Goal: Task Accomplishment & Management: Manage account settings

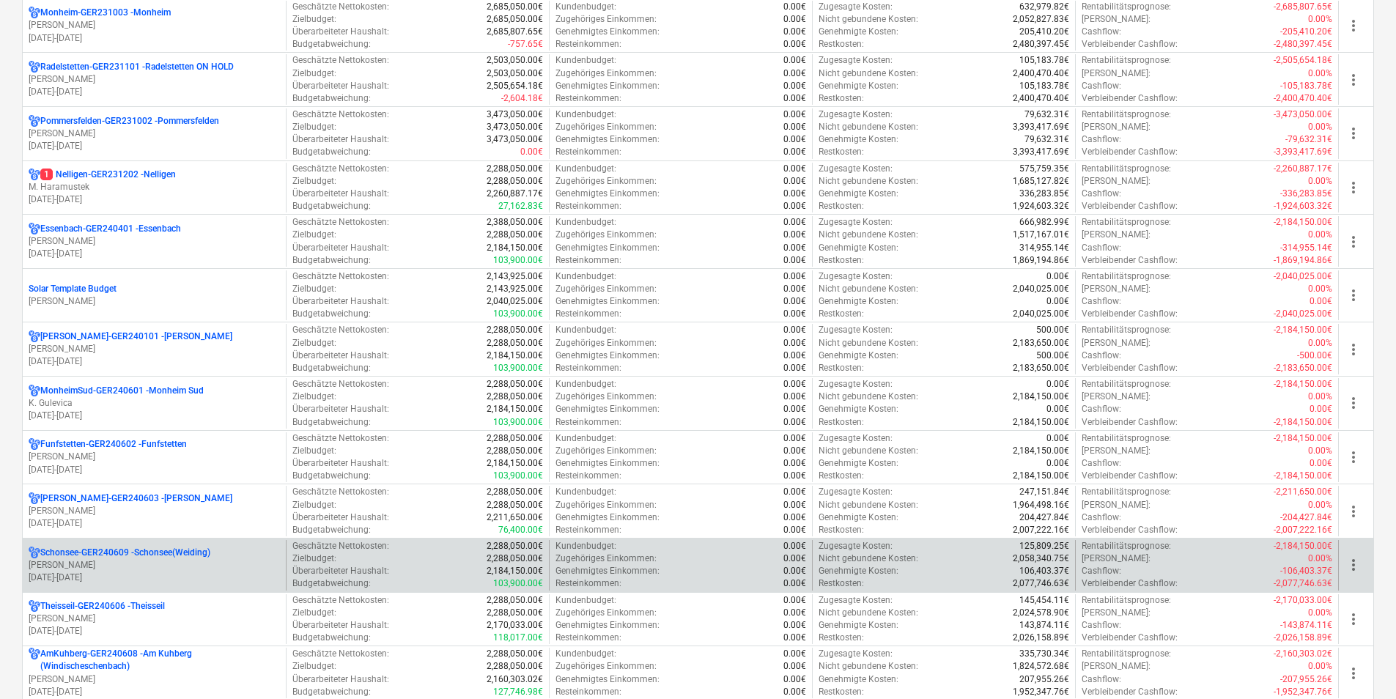
scroll to position [659, 0]
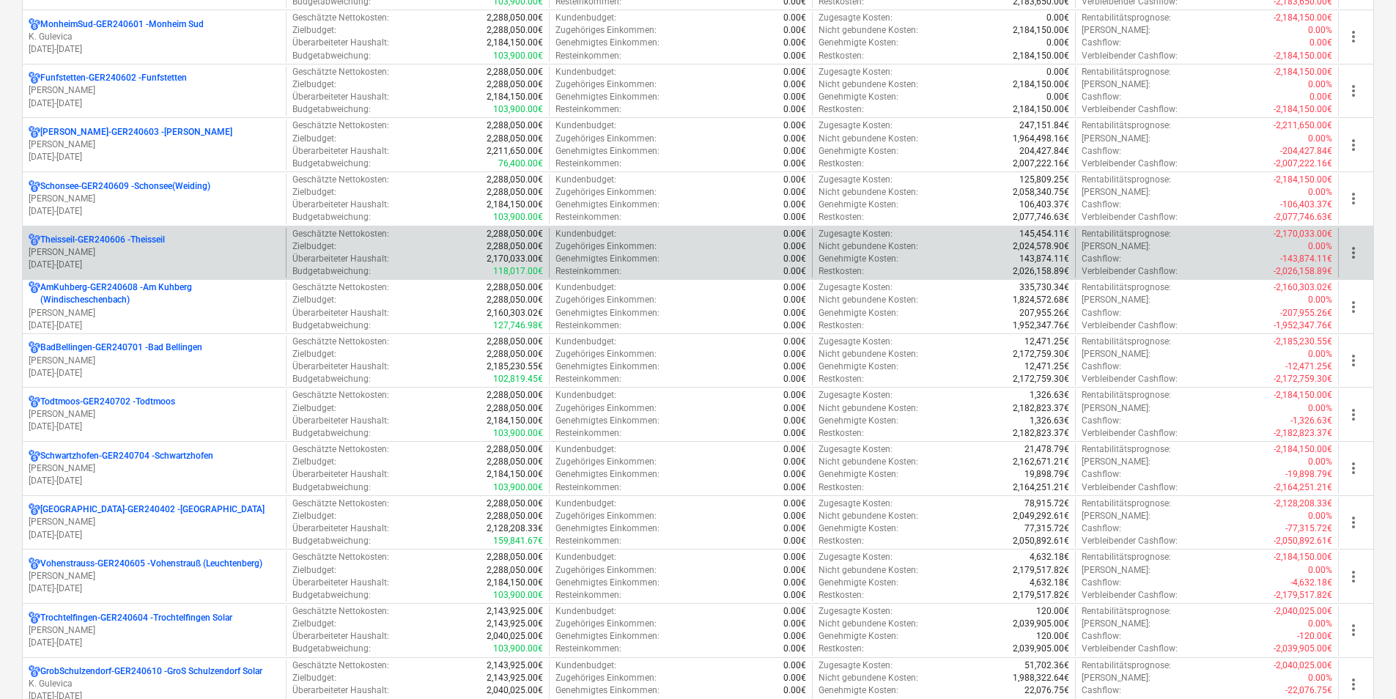
click at [86, 236] on p "Theisseil-GER240606 - Theisseil" at bounding box center [102, 240] width 125 height 12
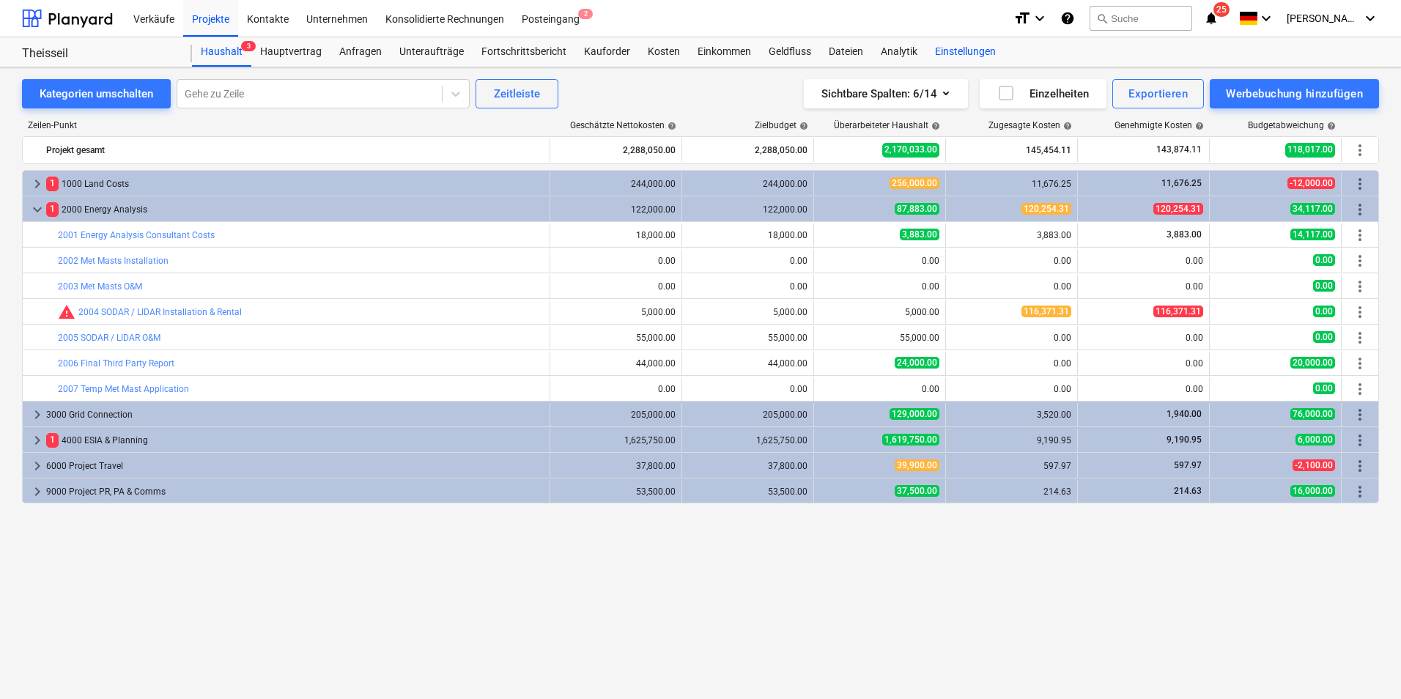
click at [967, 52] on div "Einstellungen" at bounding box center [965, 51] width 78 height 29
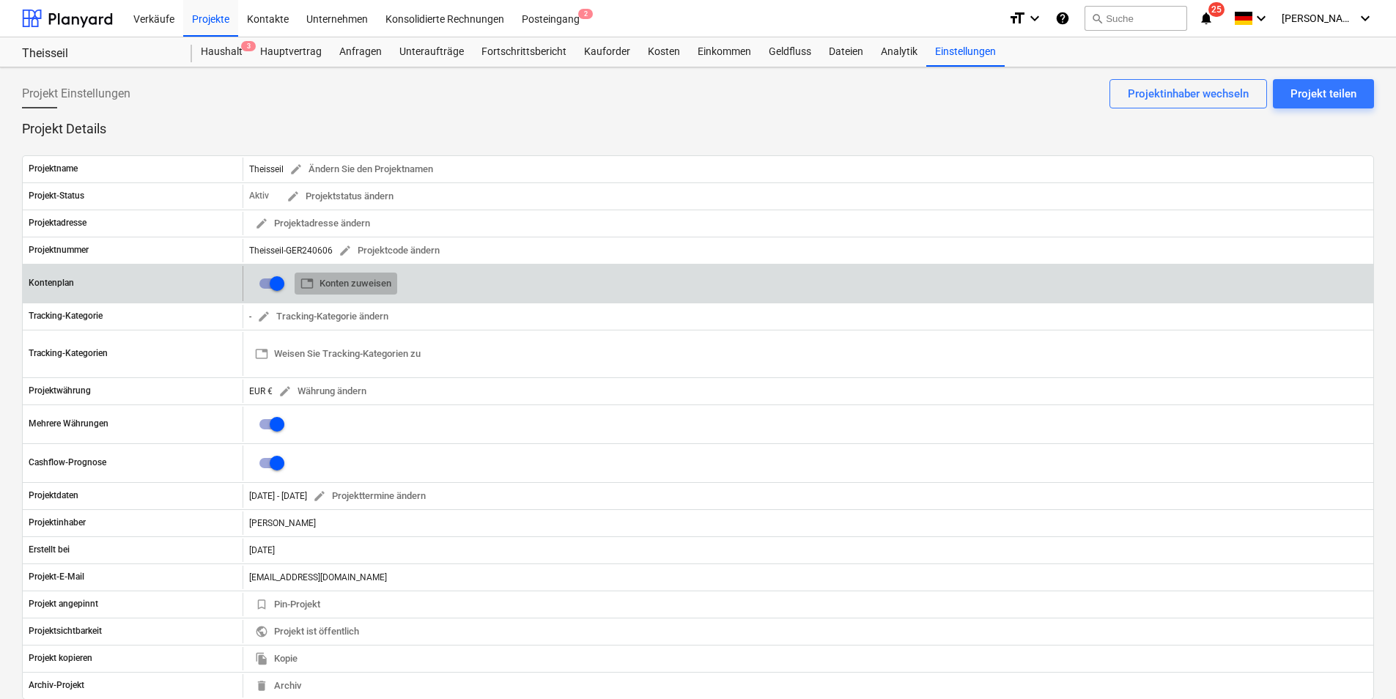
click at [341, 280] on span "table Konten zuweisen" at bounding box center [345, 283] width 91 height 17
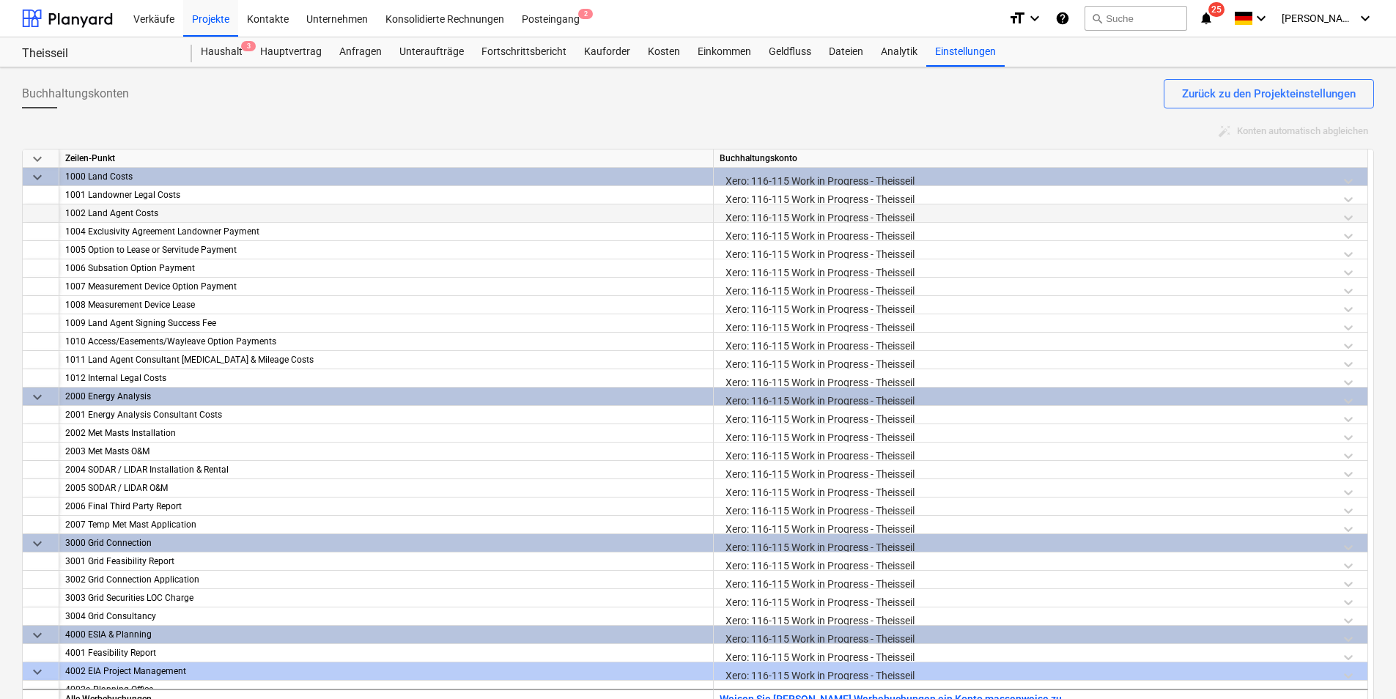
click at [807, 215] on div "Xero: 116-115 Work in Progress - Theisseil" at bounding box center [1040, 217] width 642 height 26
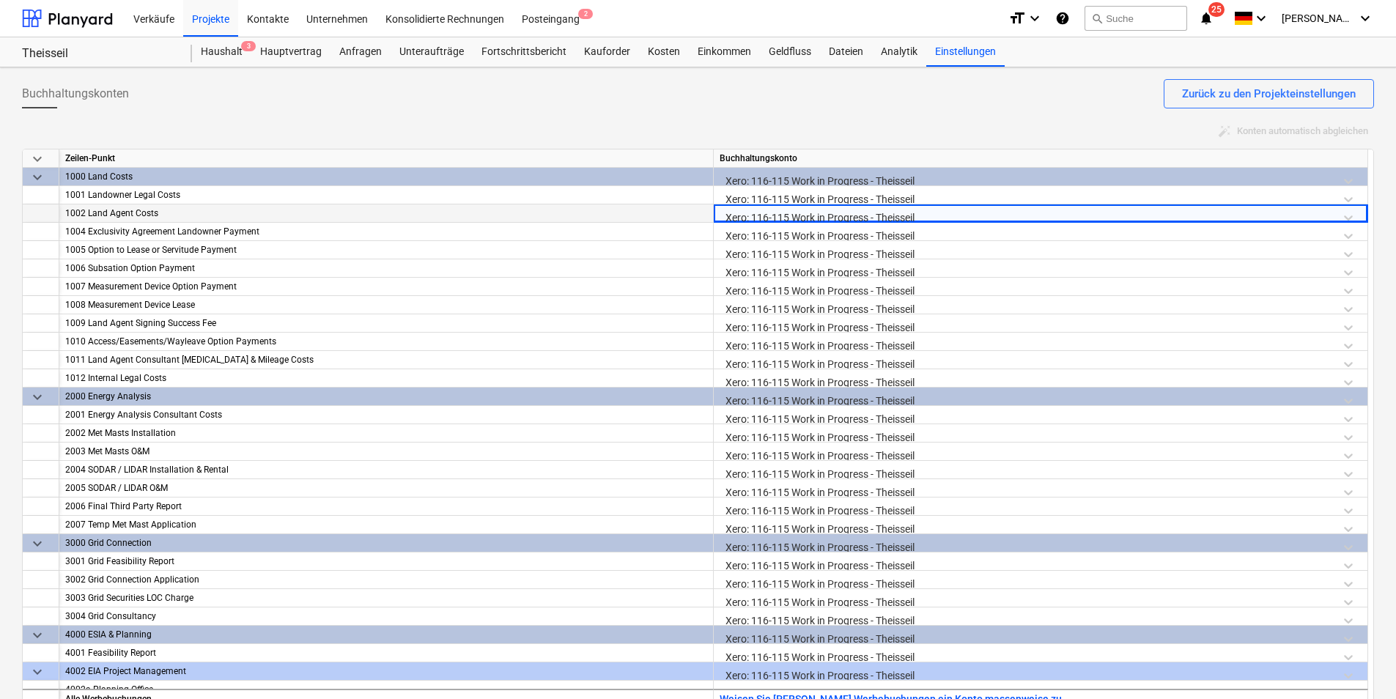
click at [847, 208] on div "Xero: 116-115 Work in Progress - Theisseil" at bounding box center [1040, 217] width 642 height 26
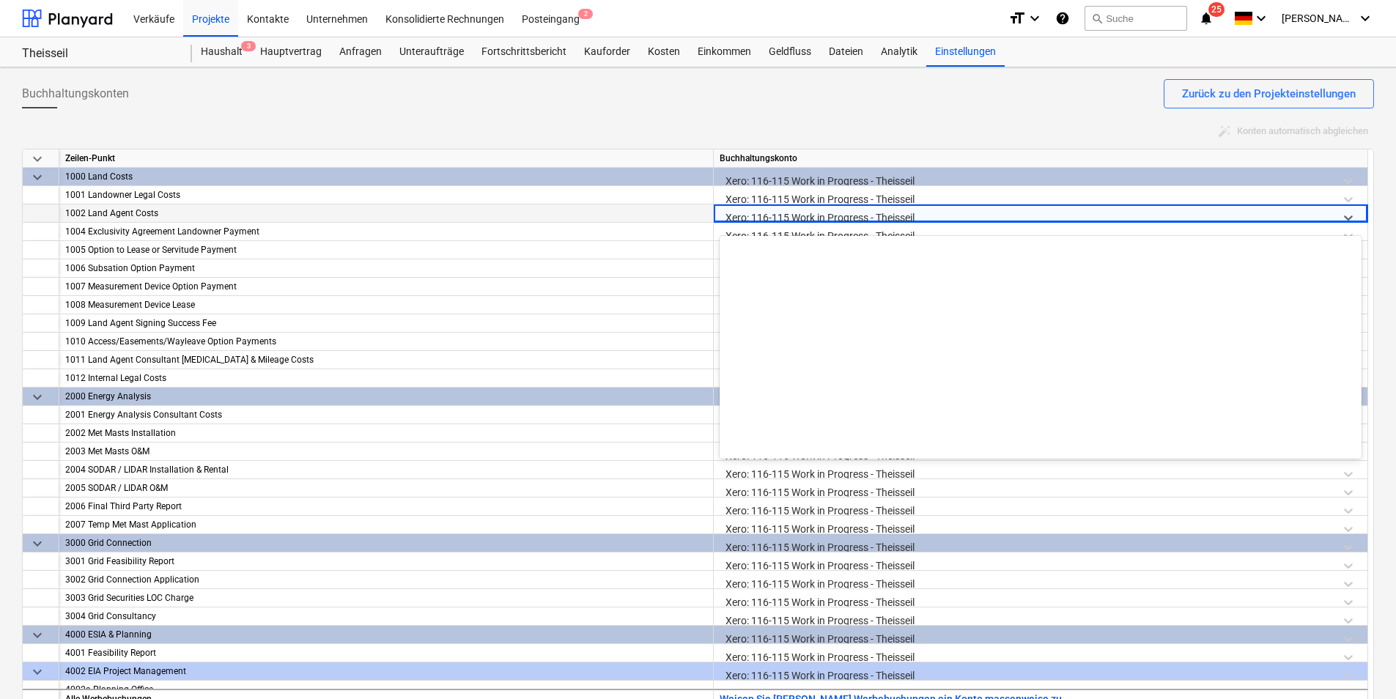
scroll to position [795, 0]
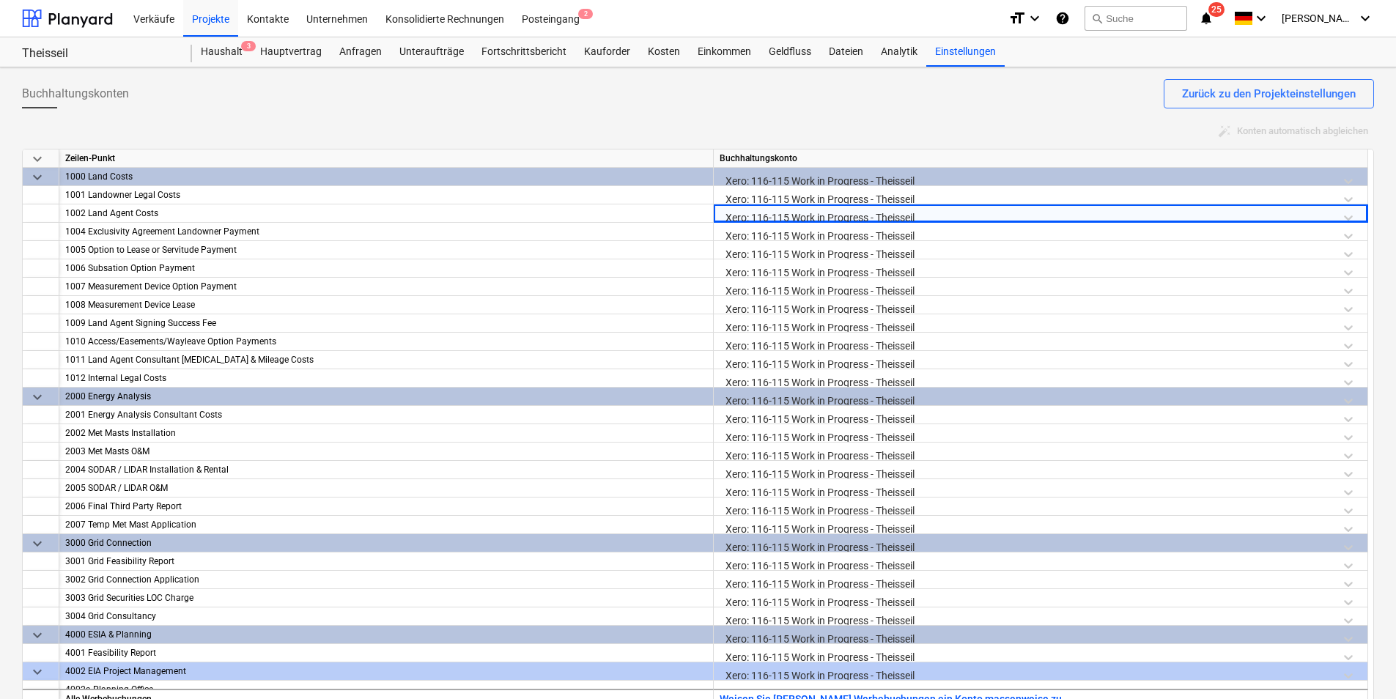
click at [763, 104] on div "Buchhaltungskonten Zurück zu den Projekteinstellungen" at bounding box center [698, 99] width 1352 height 41
click at [693, 120] on div "auto_fix_high Konten automatisch abgleichen" at bounding box center [698, 131] width 1352 height 23
click at [954, 46] on div "Einstellungen" at bounding box center [965, 51] width 78 height 29
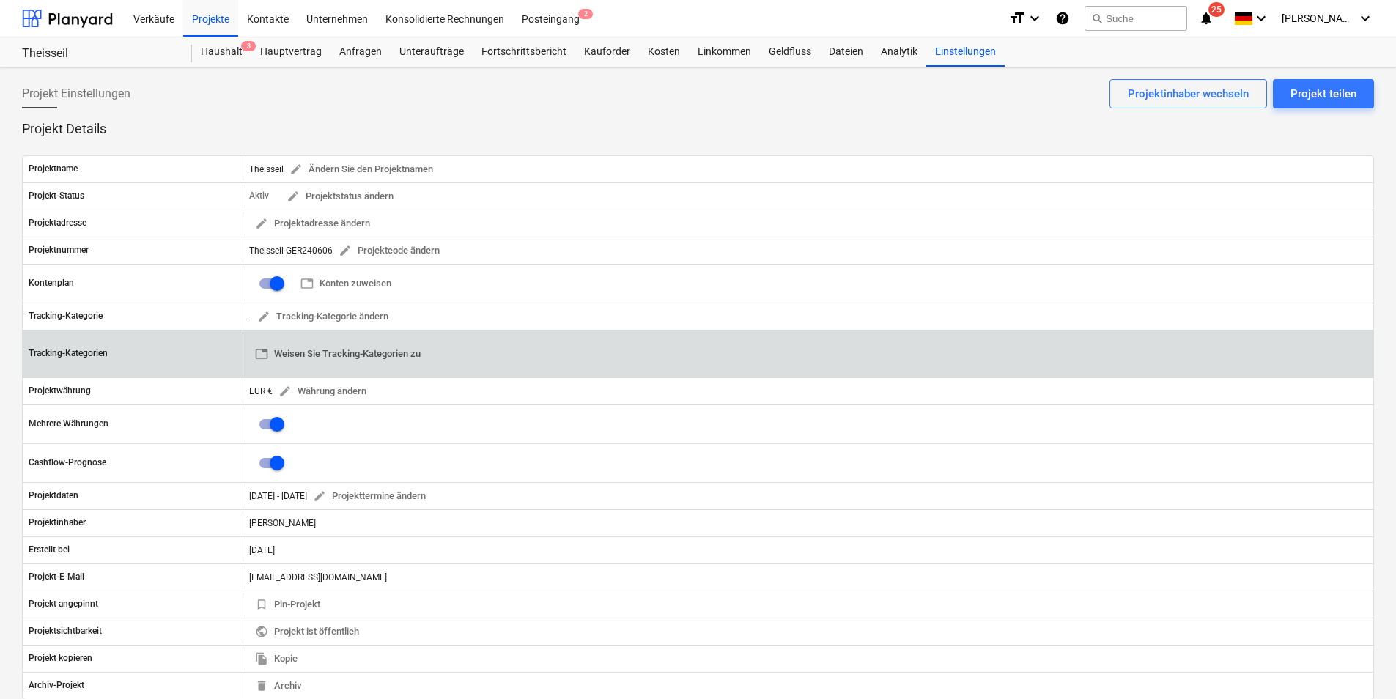
click at [338, 353] on span "table Weisen Sie Tracking-Kategorien zu" at bounding box center [338, 354] width 166 height 17
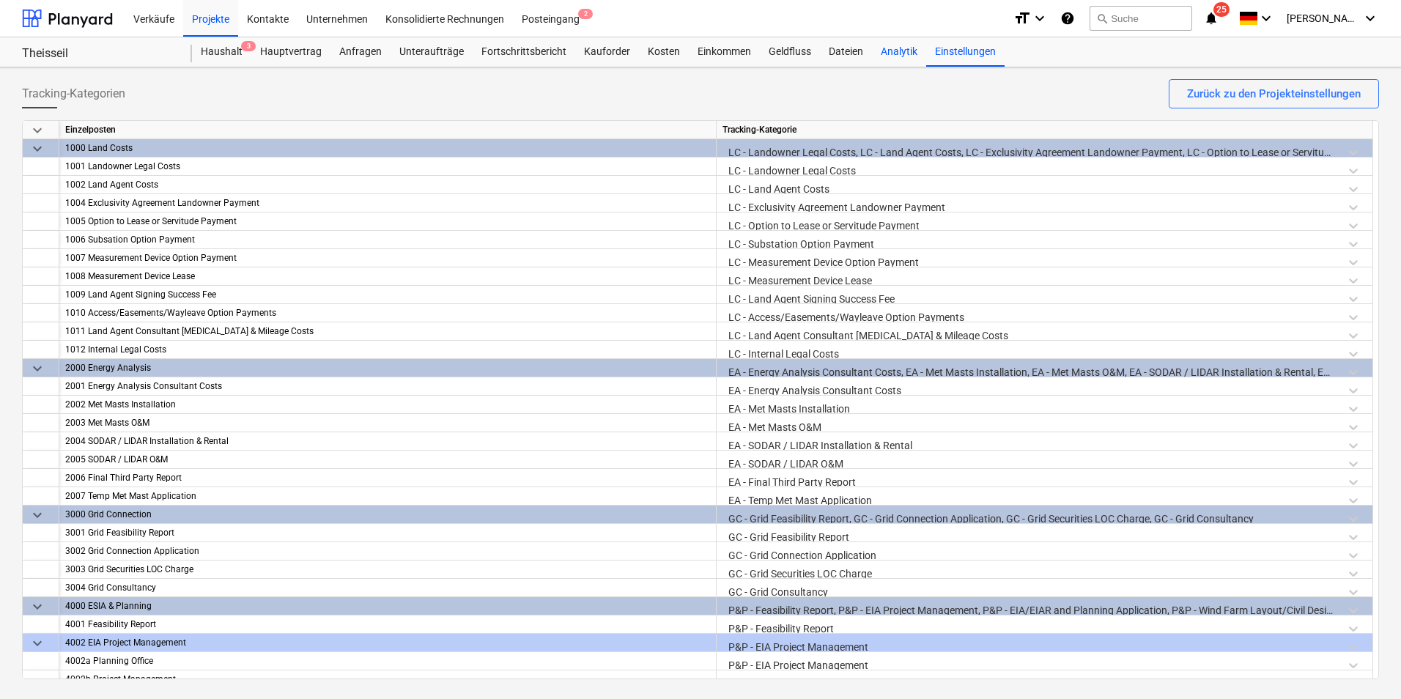
drag, startPoint x: 956, startPoint y: 51, endPoint x: 912, endPoint y: 63, distance: 45.5
click at [956, 51] on div "Einstellungen" at bounding box center [965, 51] width 78 height 29
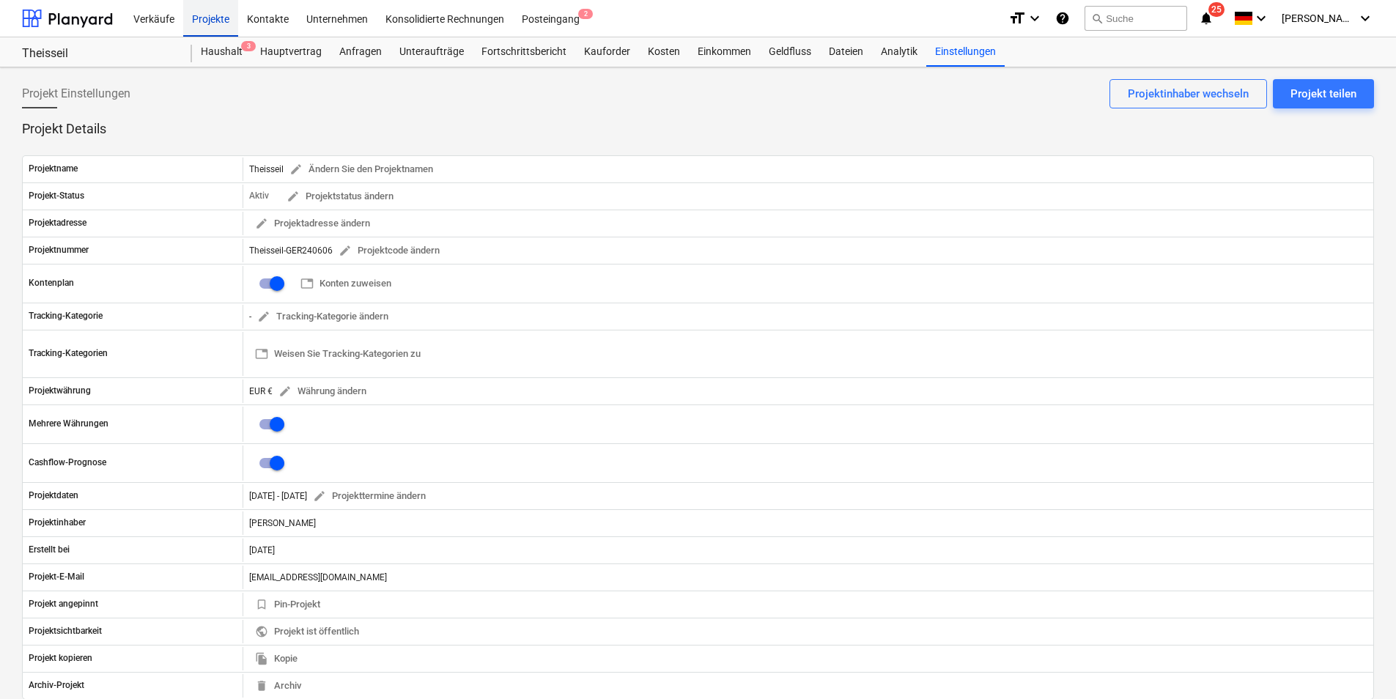
click at [207, 20] on div "Projekte" at bounding box center [210, 17] width 55 height 37
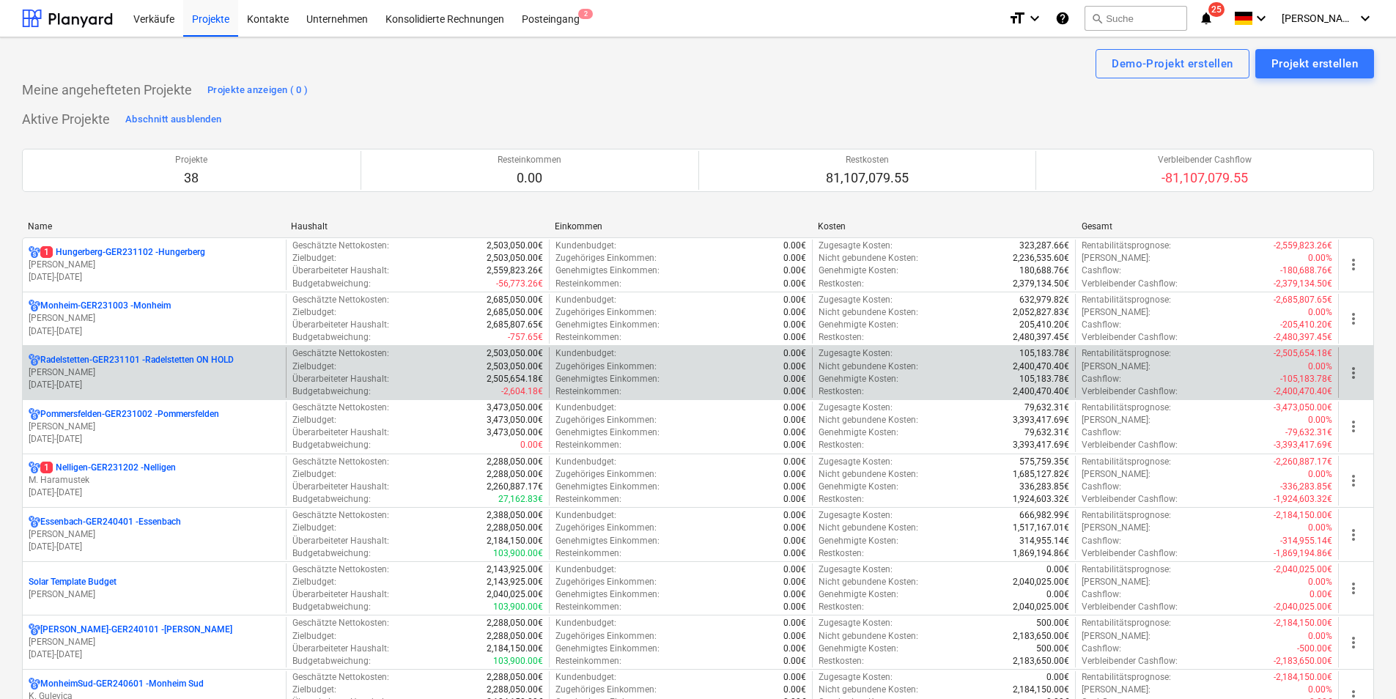
click at [130, 354] on p "Radelstetten-GER231101 - Radelstetten ON HOLD" at bounding box center [136, 360] width 193 height 12
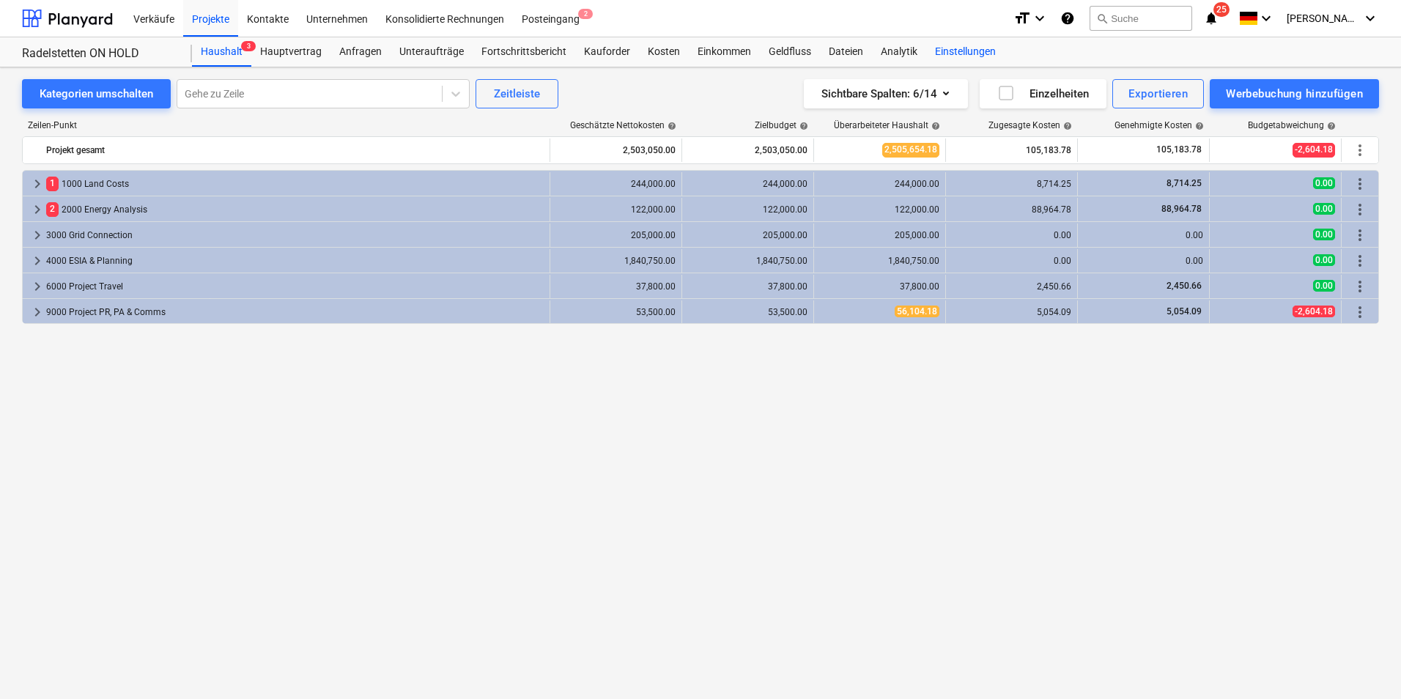
click at [977, 48] on div "Einstellungen" at bounding box center [965, 51] width 78 height 29
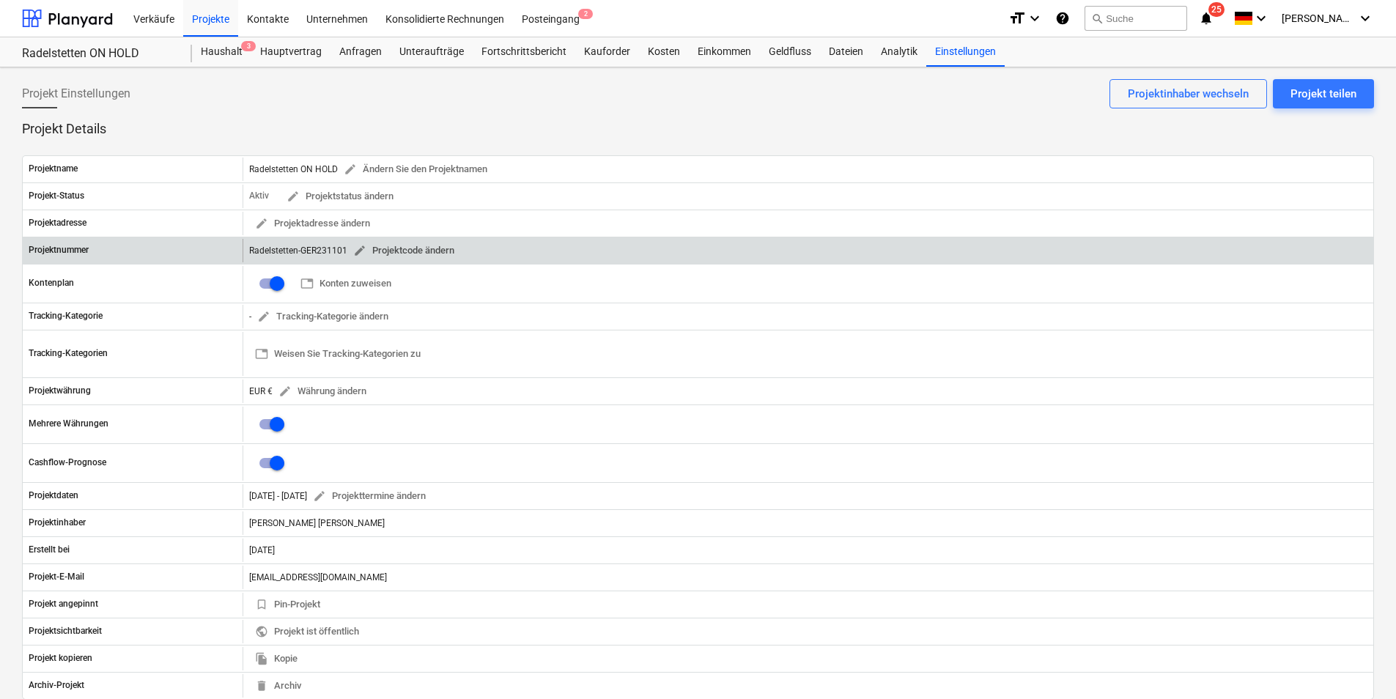
click at [383, 250] on span "edit Projektcode ändern" at bounding box center [403, 251] width 101 height 17
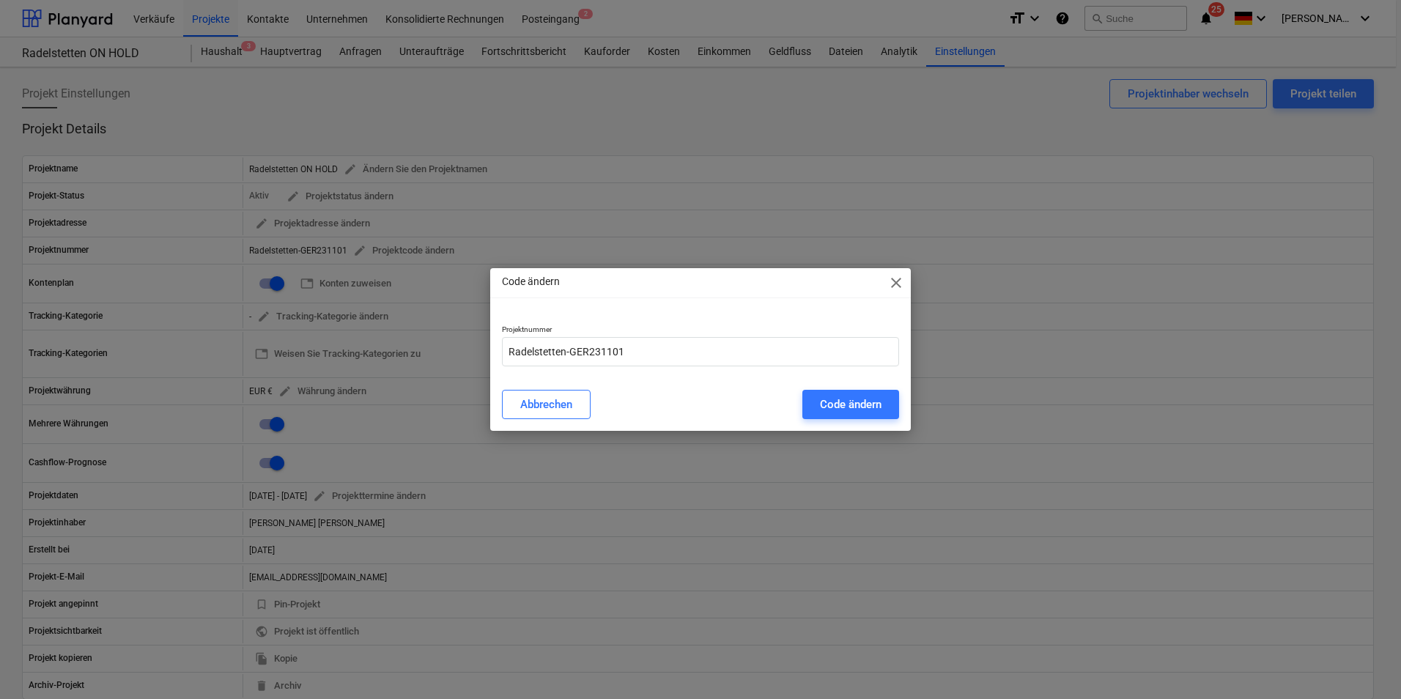
click at [892, 281] on span "close" at bounding box center [896, 283] width 18 height 18
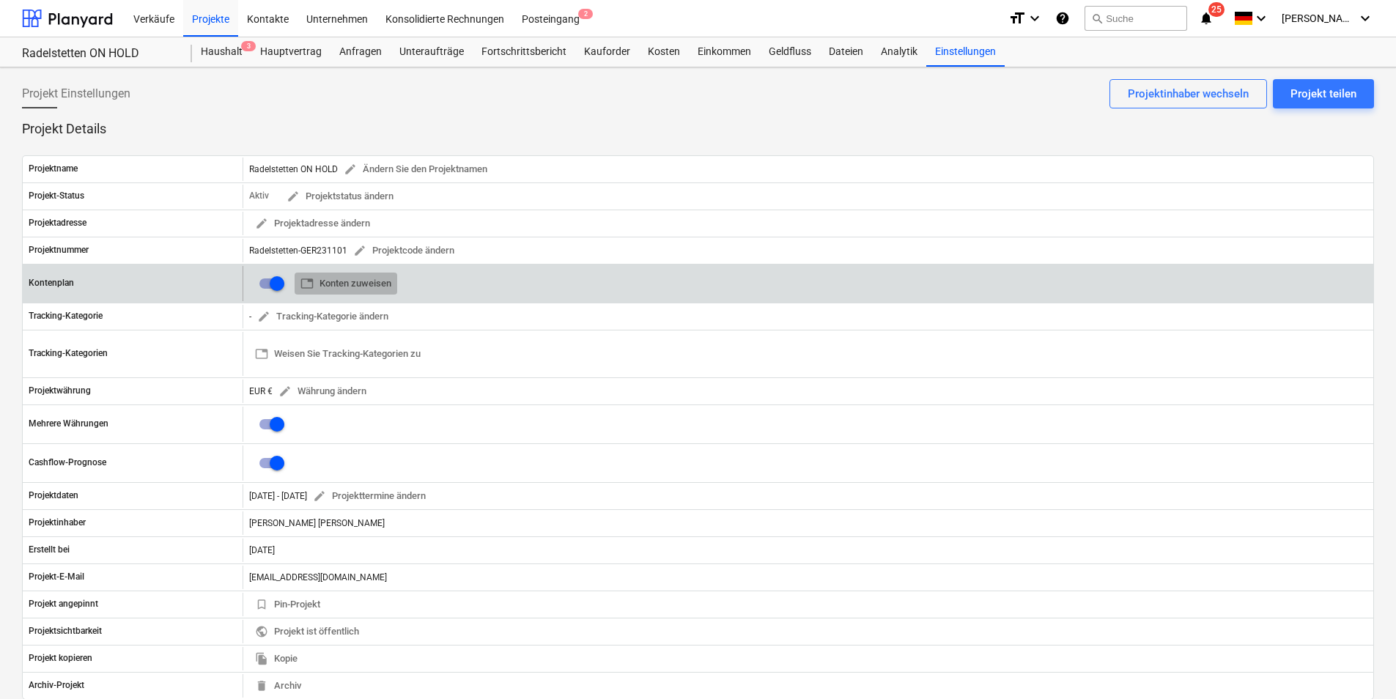
click at [372, 278] on span "table Konten zuweisen" at bounding box center [345, 283] width 91 height 17
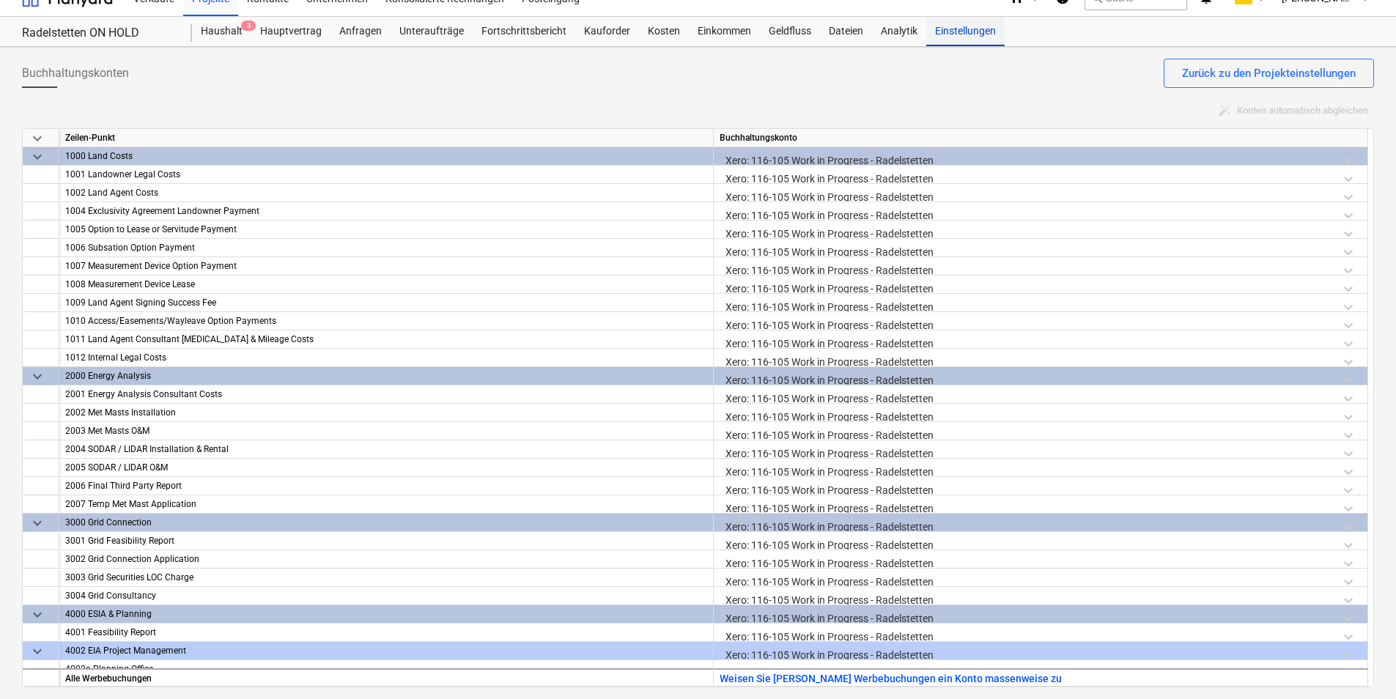
click at [968, 37] on div "Einstellungen" at bounding box center [965, 31] width 78 height 29
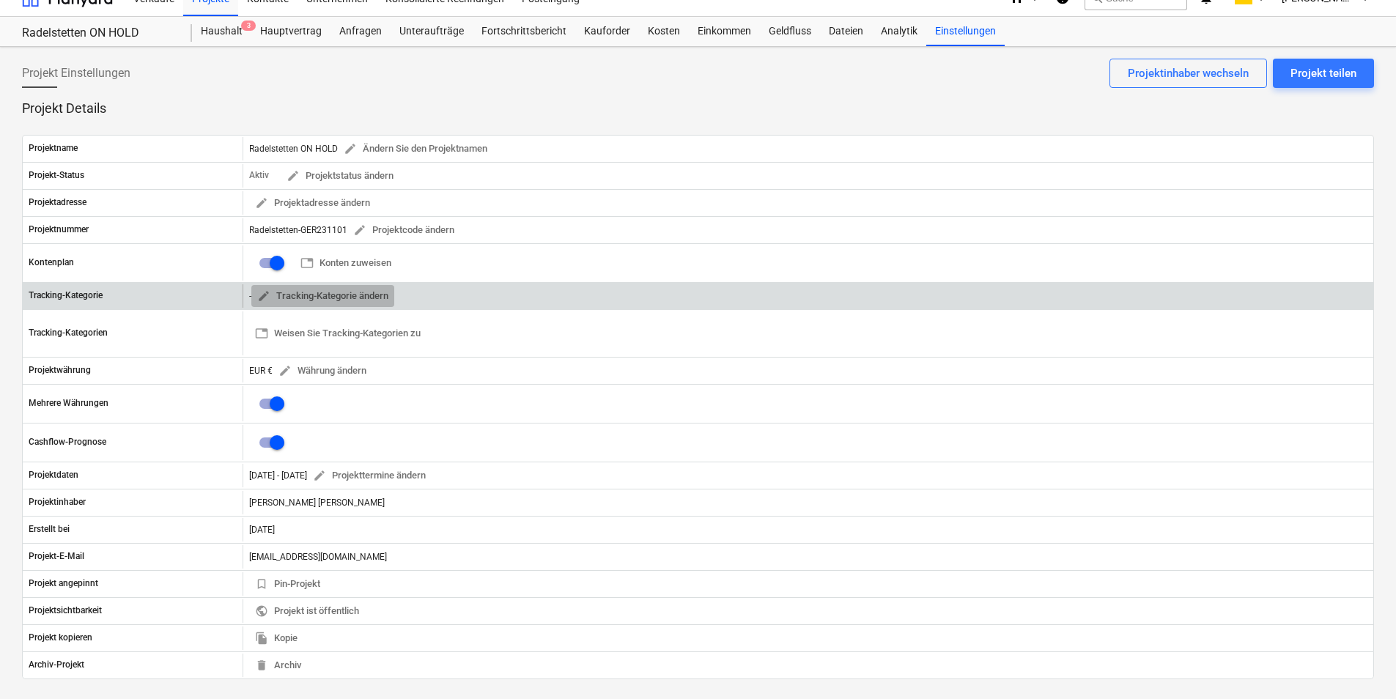
click at [311, 298] on span "edit Tracking-Kategorie ändern" at bounding box center [322, 296] width 131 height 17
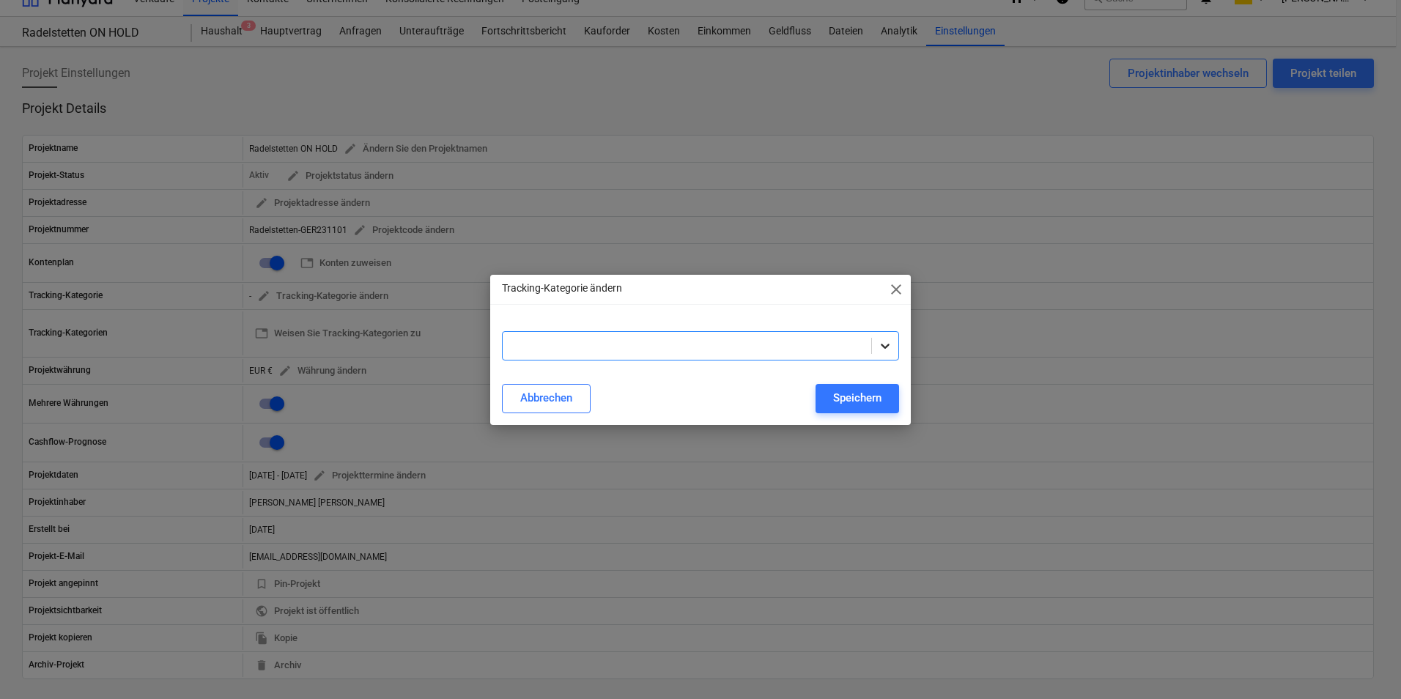
click at [894, 344] on div at bounding box center [885, 346] width 26 height 26
click at [900, 286] on span "close" at bounding box center [896, 290] width 18 height 18
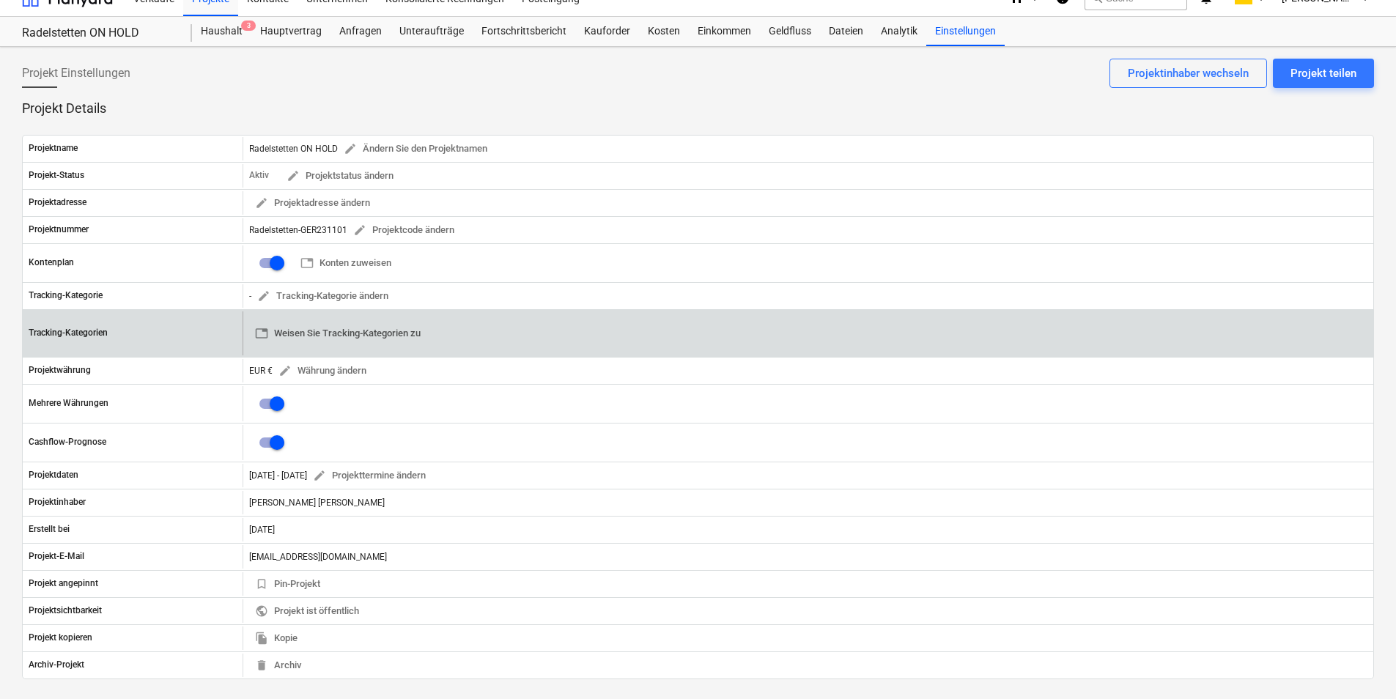
click at [310, 331] on span "table Weisen Sie Tracking-Kategorien zu" at bounding box center [338, 333] width 166 height 17
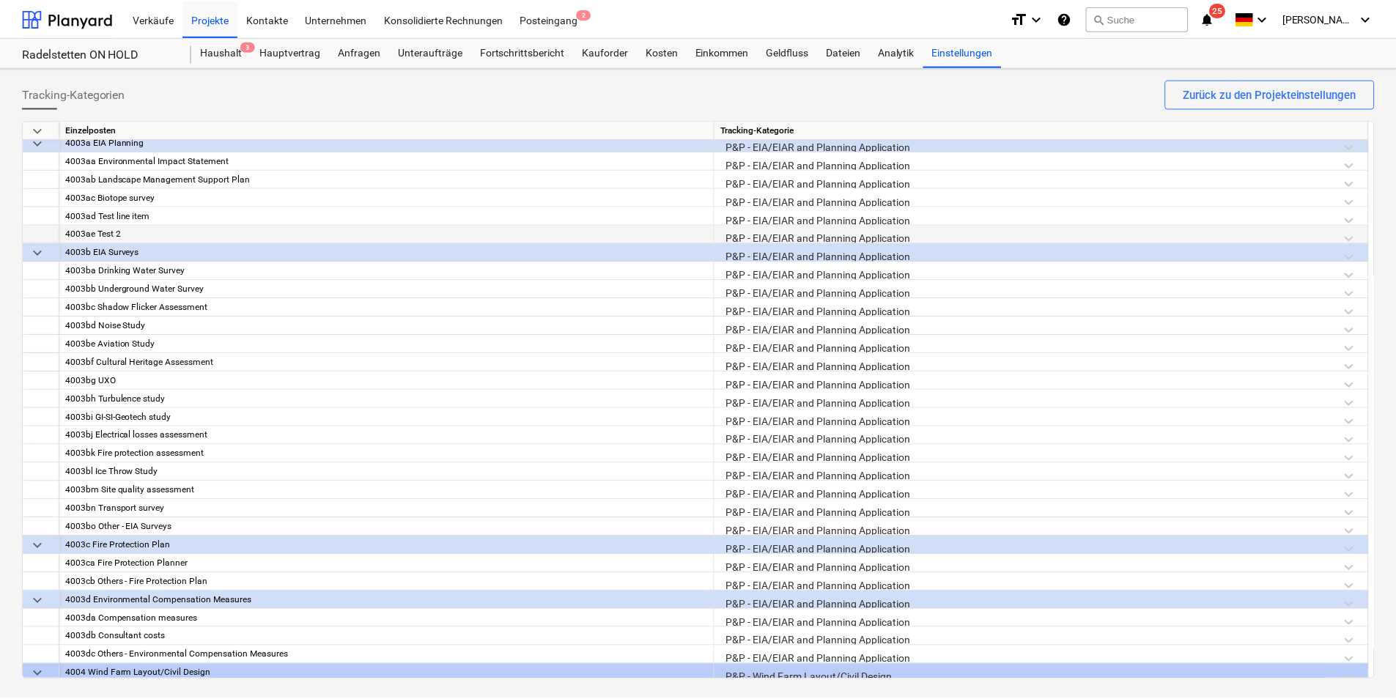
scroll to position [513, 0]
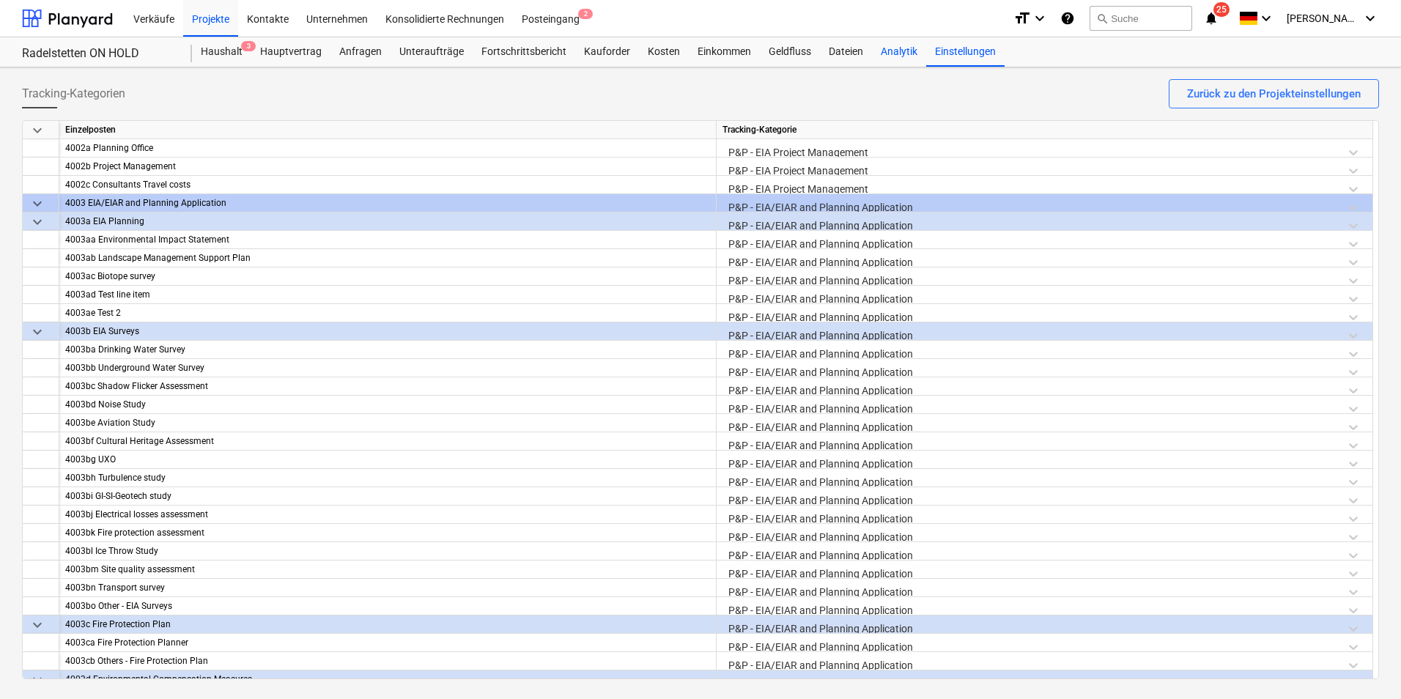
click at [955, 59] on div "Einstellungen" at bounding box center [965, 51] width 78 height 29
